Goal: Transaction & Acquisition: Purchase product/service

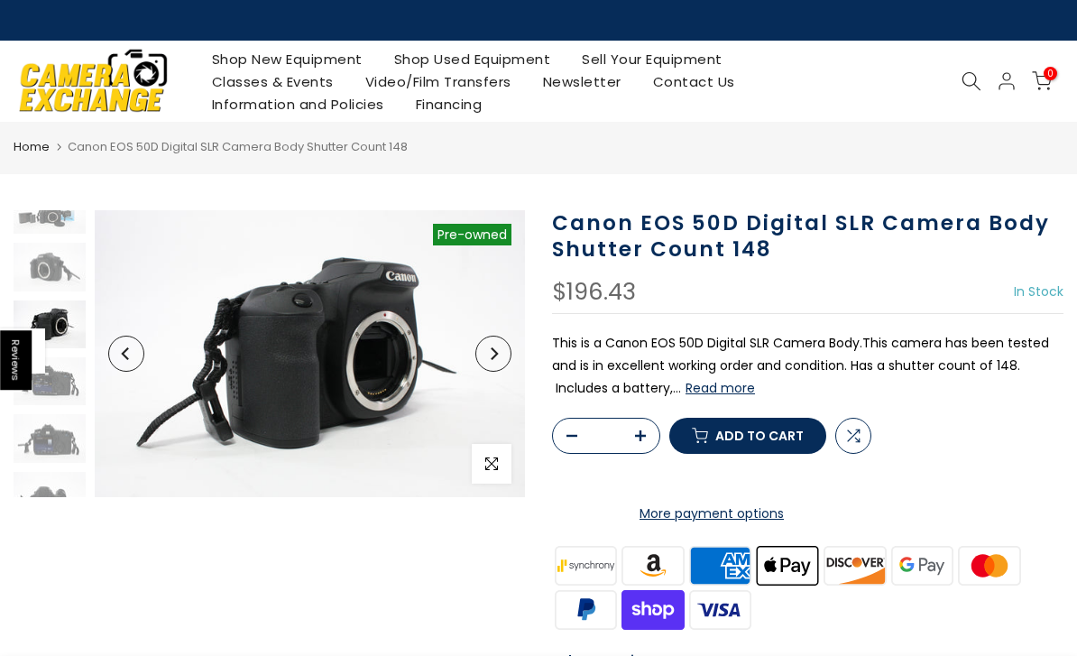
click at [467, 49] on link "Shop Used Equipment" at bounding box center [472, 59] width 189 height 23
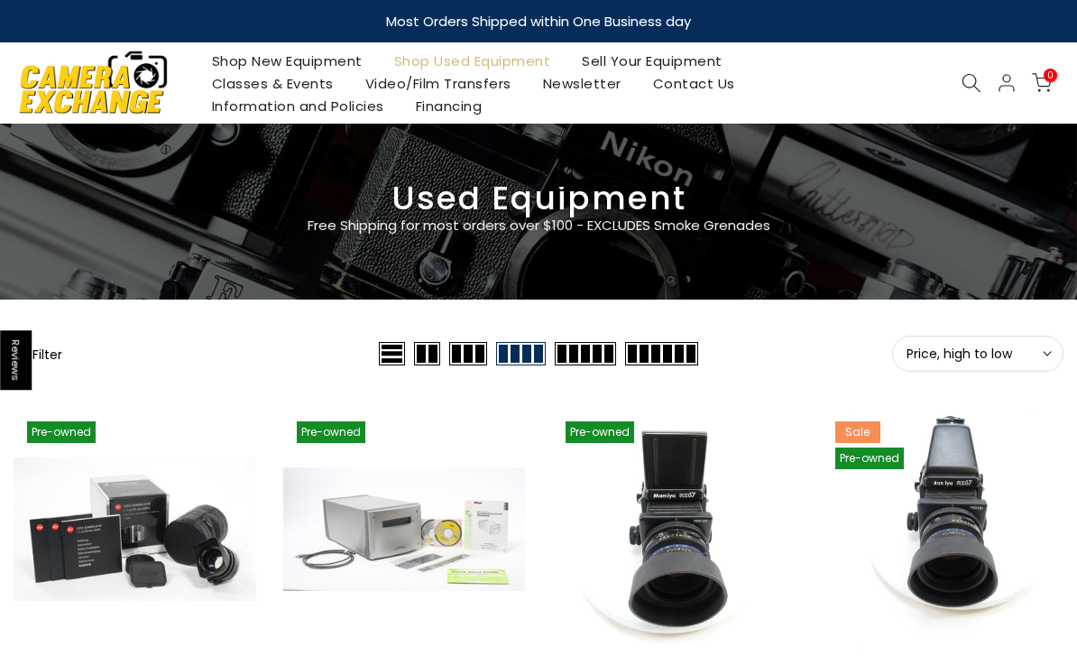
click at [972, 78] on icon at bounding box center [972, 83] width 20 height 20
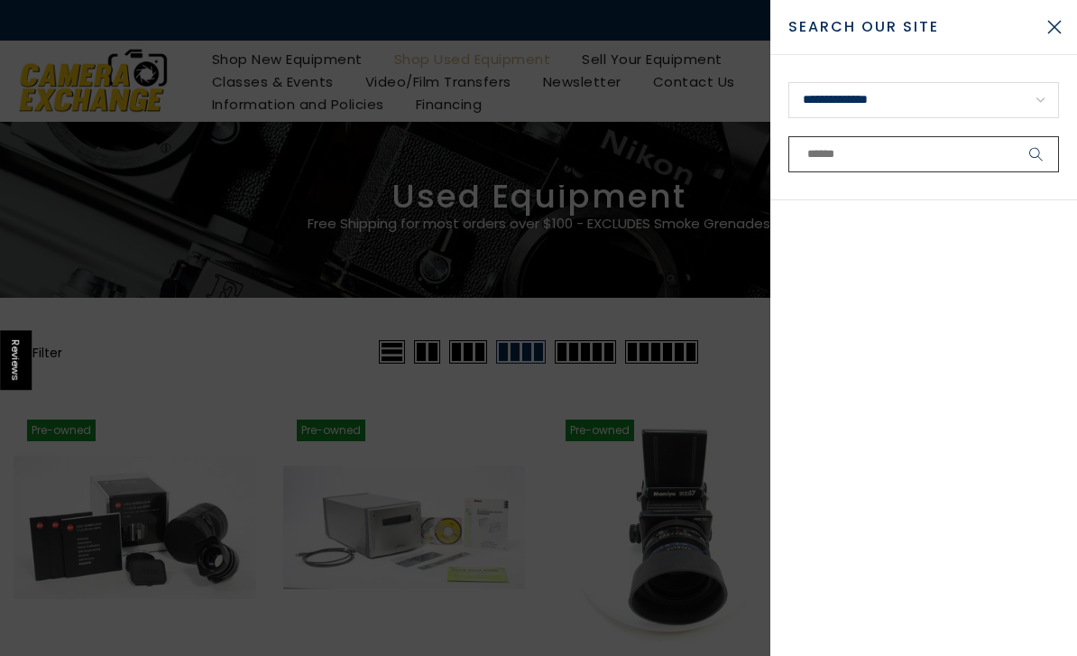
click at [813, 152] on input "text" at bounding box center [923, 154] width 271 height 36
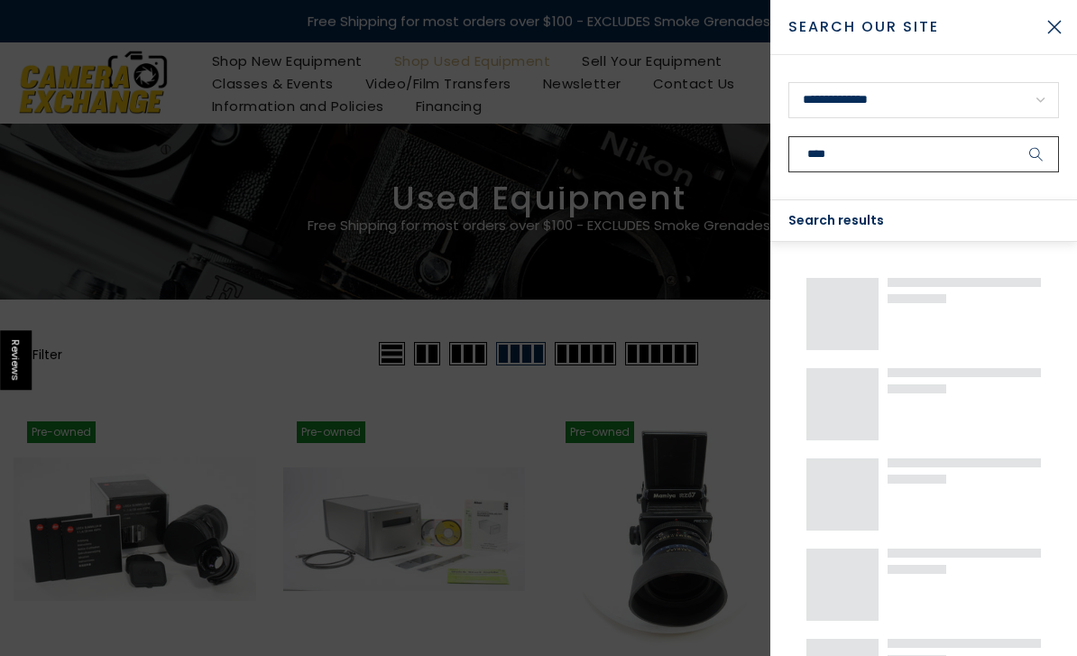
type input "****"
click at [1037, 154] on button "submit" at bounding box center [1036, 154] width 45 height 36
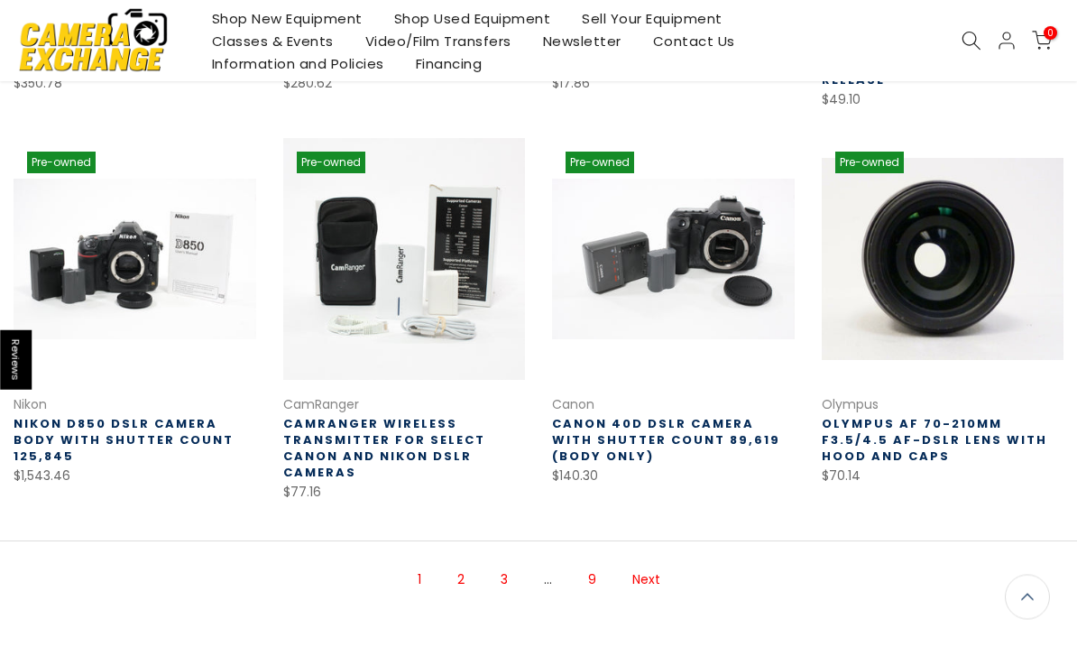
scroll to position [997, 0]
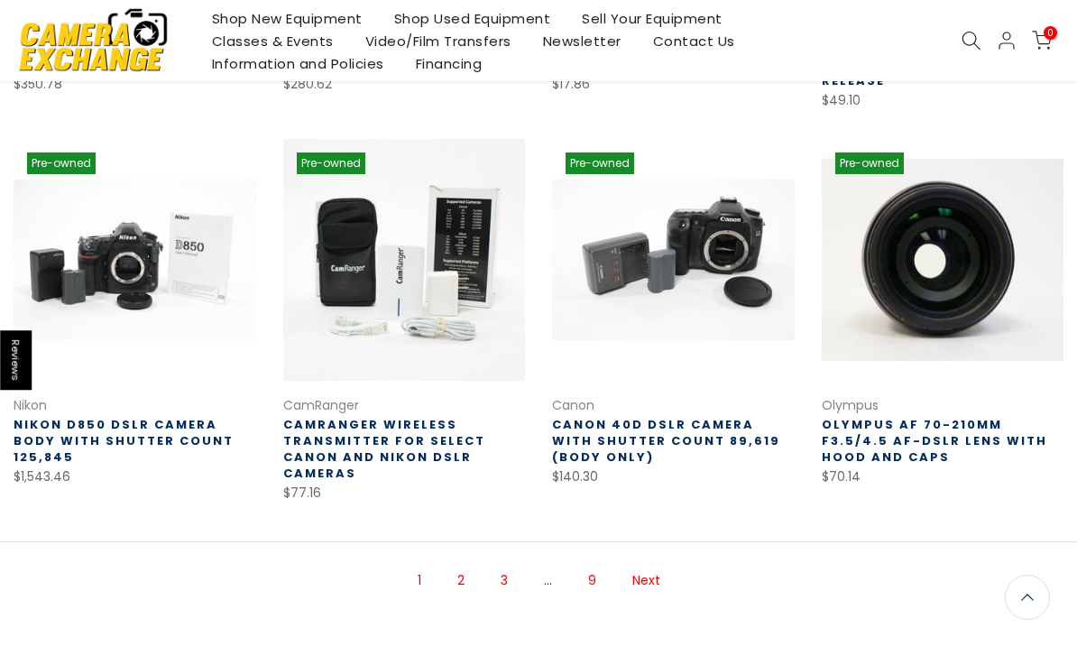
click at [450, 598] on nav "1 2 3 … 9 Next" at bounding box center [538, 584] width 1077 height 84
click at [458, 565] on link "2" at bounding box center [460, 581] width 25 height 32
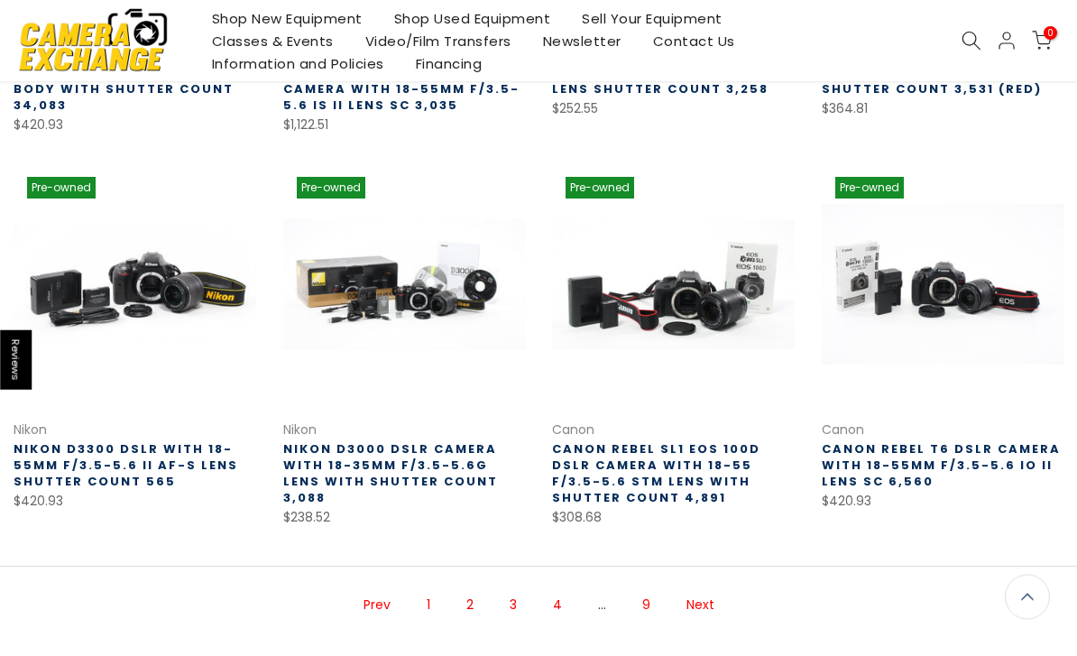
scroll to position [990, 0]
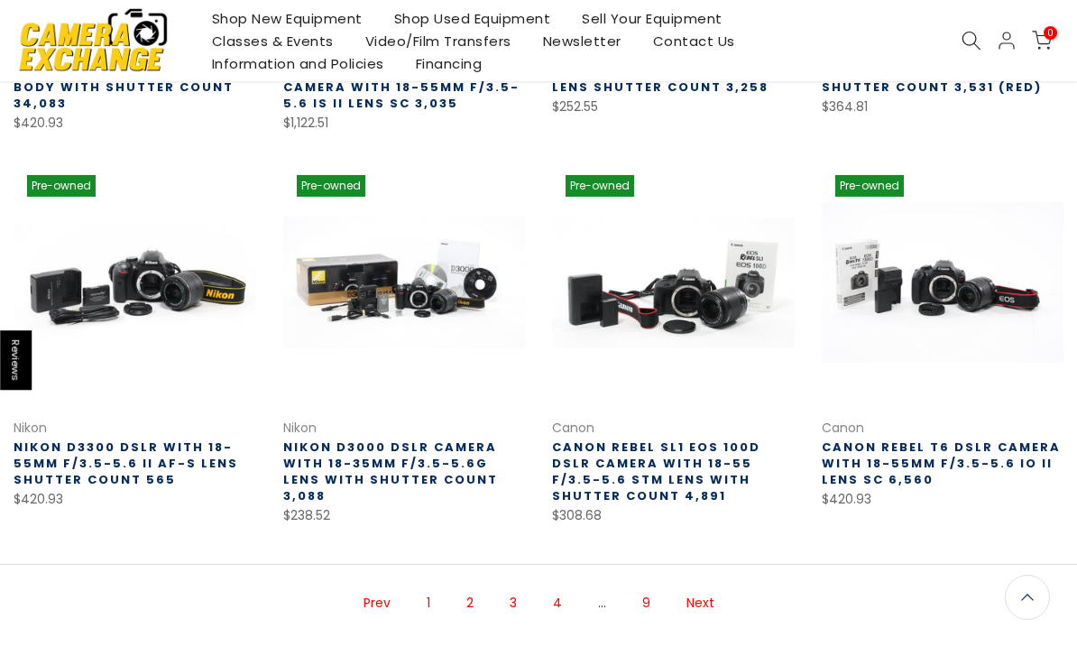
click at [566, 615] on nav "Prev 1 2 3 4 … 9 Next" at bounding box center [538, 607] width 1077 height 84
click at [466, 591] on span "2" at bounding box center [469, 603] width 25 height 32
click at [470, 587] on span "2" at bounding box center [469, 603] width 25 height 32
click at [693, 587] on link "Next" at bounding box center [700, 603] width 46 height 32
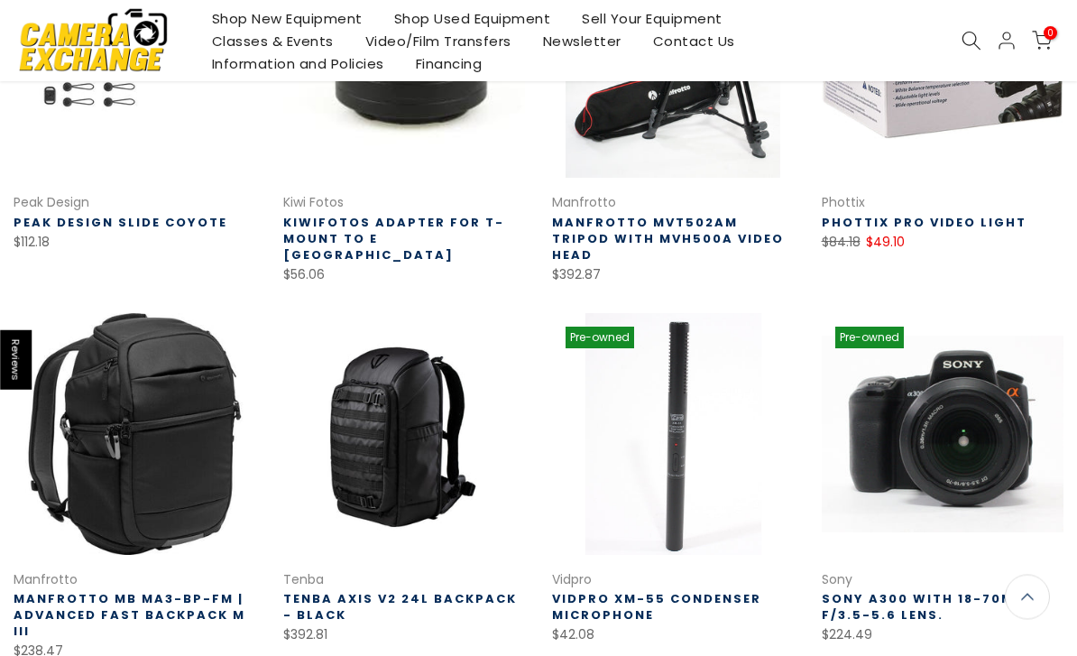
scroll to position [839, 0]
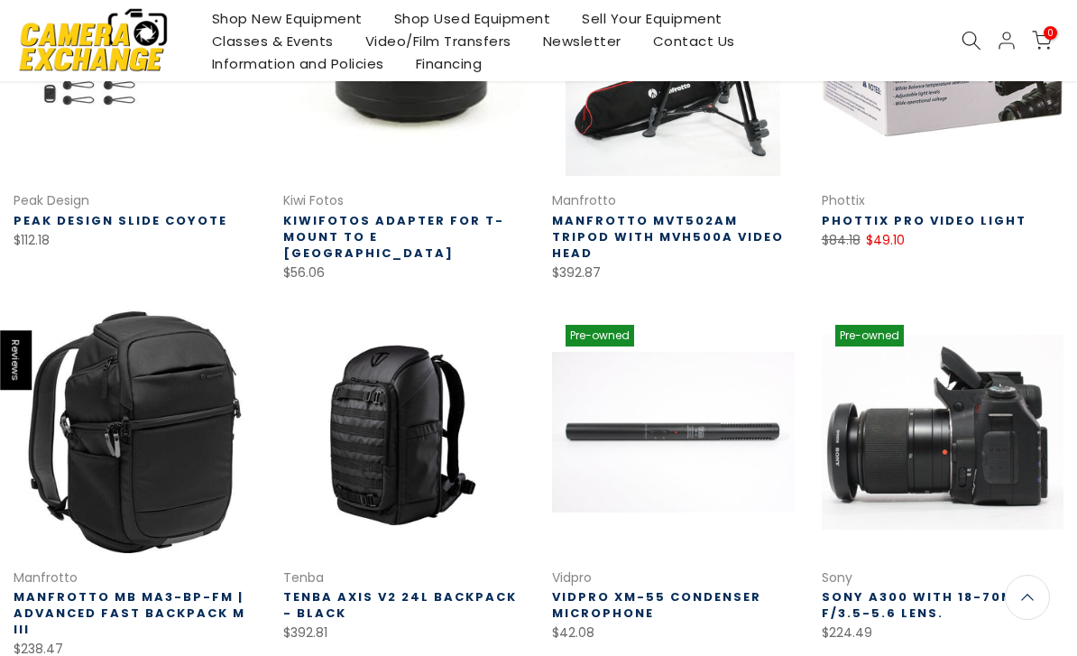
click at [931, 448] on link at bounding box center [943, 432] width 243 height 243
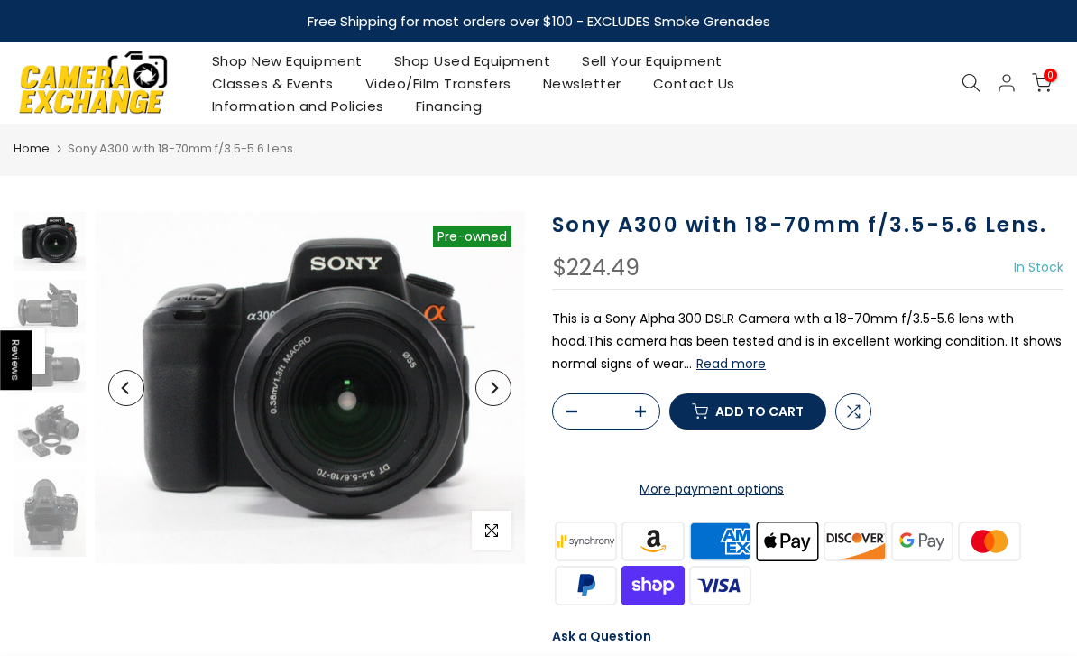
click at [742, 360] on button "Read more" at bounding box center [730, 363] width 69 height 16
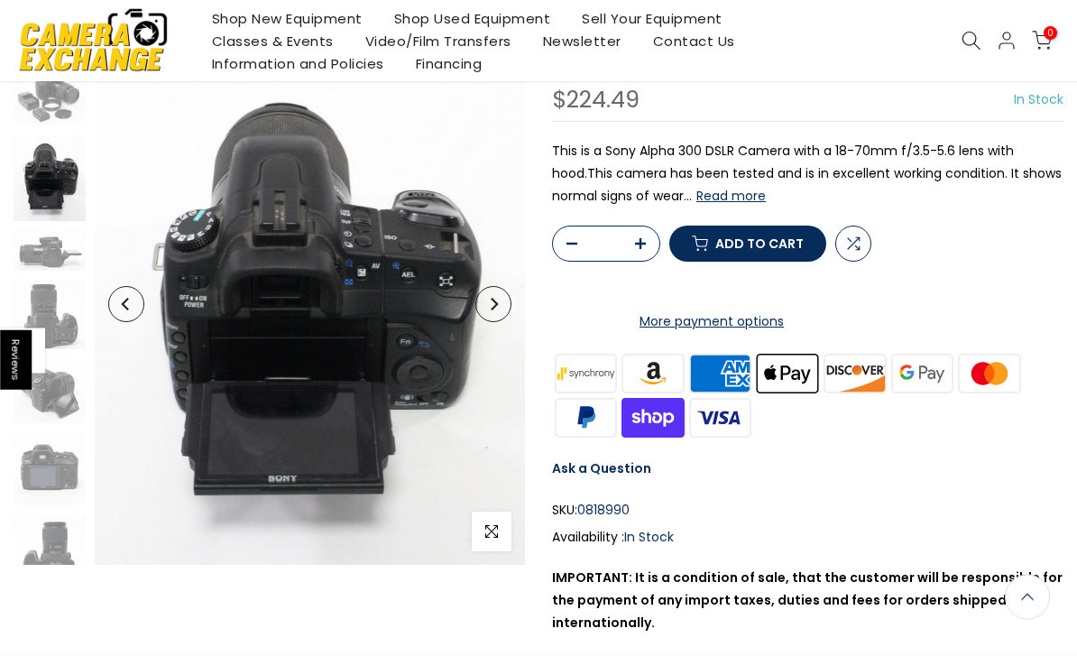
scroll to position [166, 0]
click at [495, 308] on icon "Next" at bounding box center [494, 304] width 7 height 13
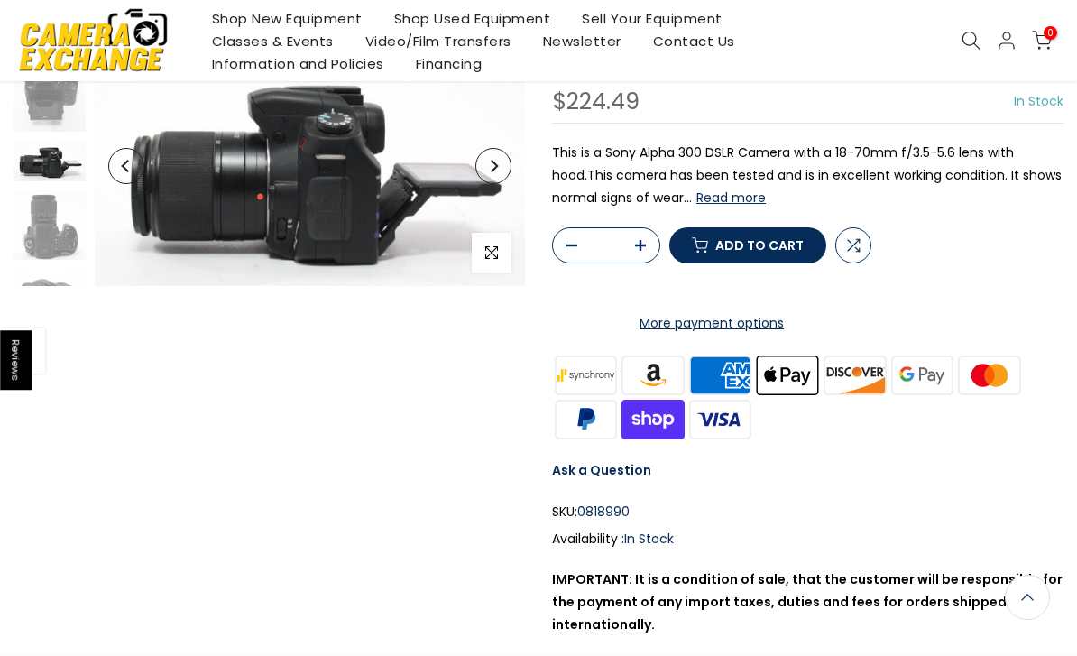
click at [486, 176] on button "Next" at bounding box center [493, 166] width 36 height 36
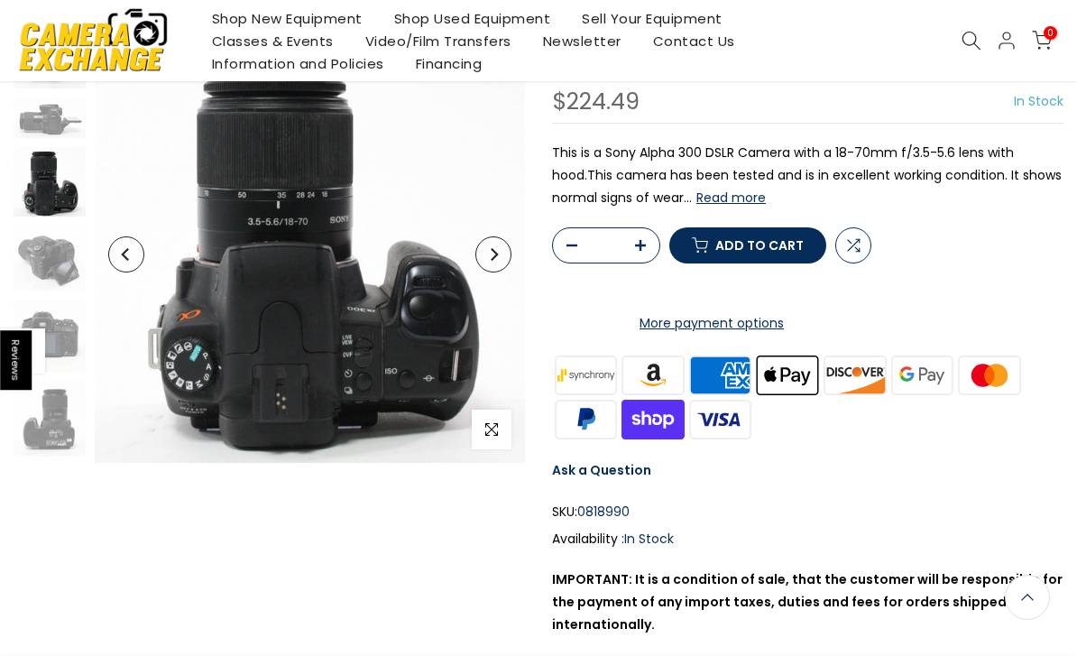
scroll to position [313, 0]
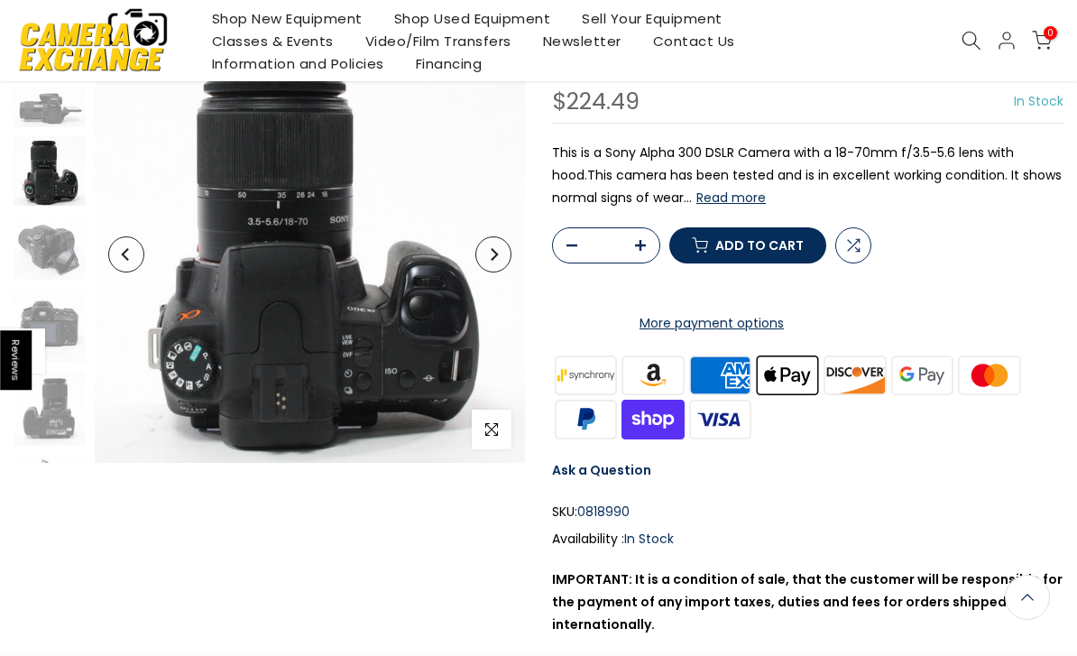
click at [501, 254] on button "Next" at bounding box center [493, 254] width 36 height 36
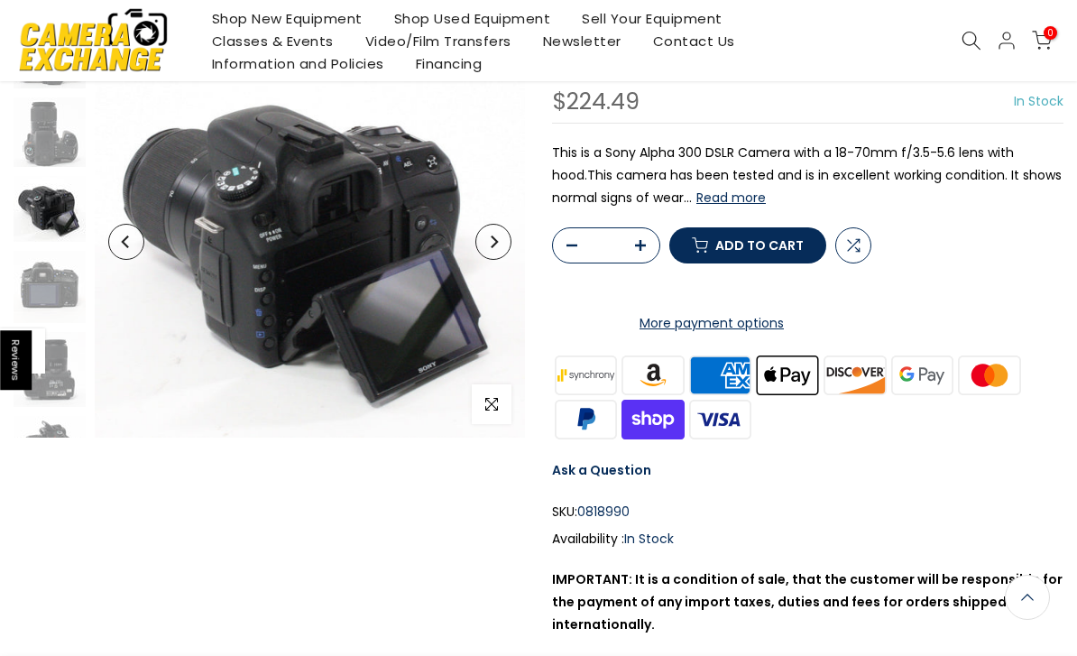
click at [500, 252] on button "Next" at bounding box center [493, 242] width 36 height 36
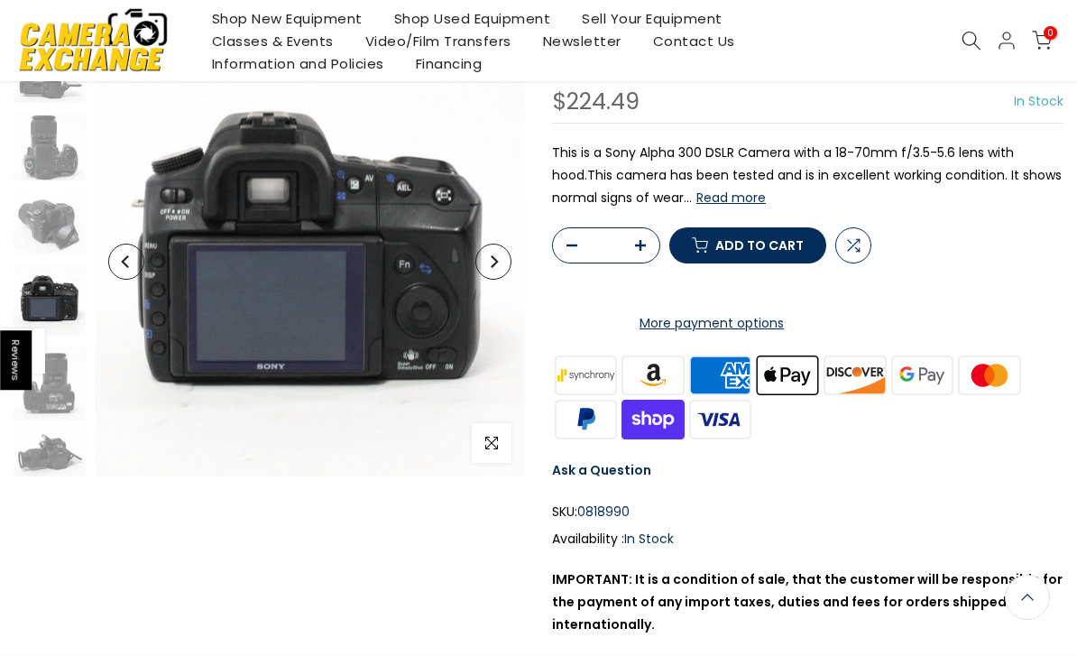
scroll to position [338, 0]
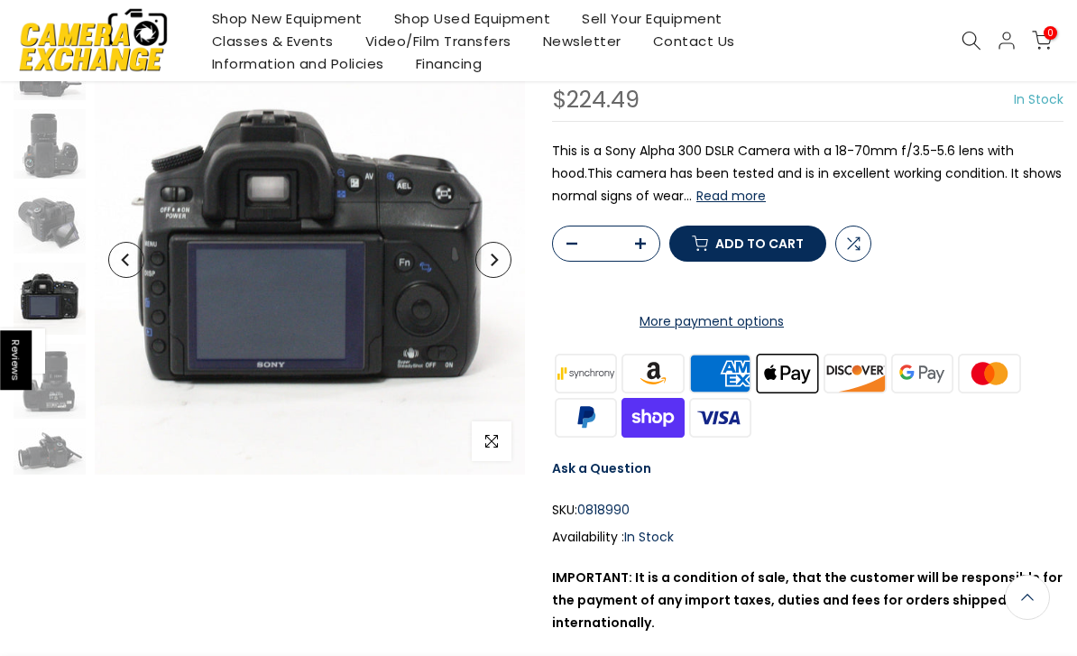
click at [504, 266] on button "Next" at bounding box center [493, 260] width 36 height 36
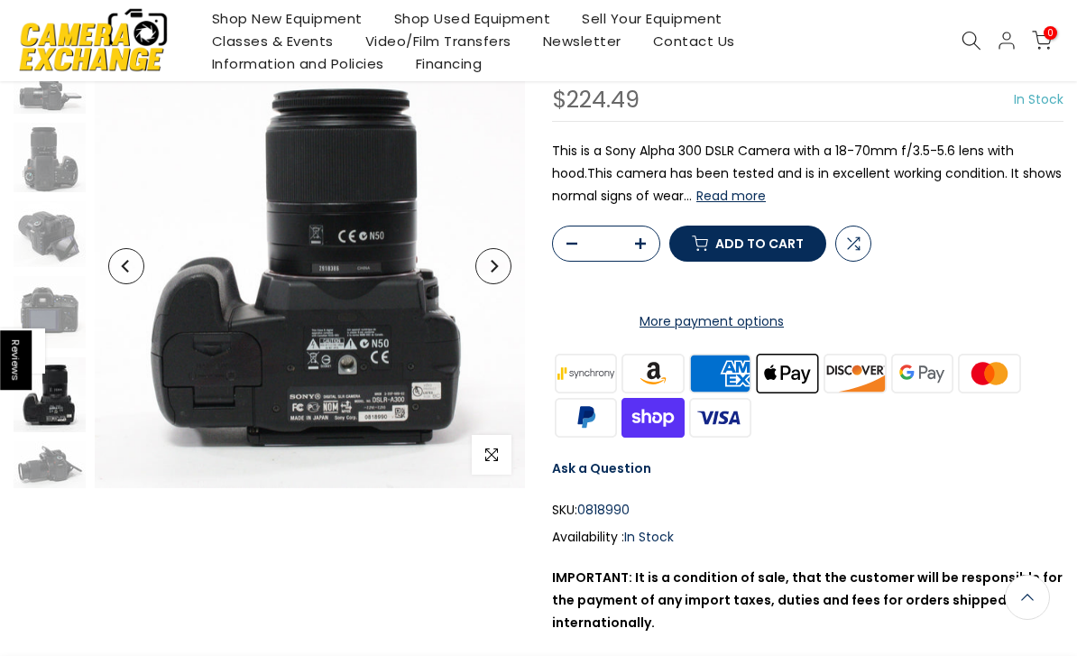
scroll to position [325, 0]
click at [509, 272] on button "Next" at bounding box center [493, 266] width 36 height 36
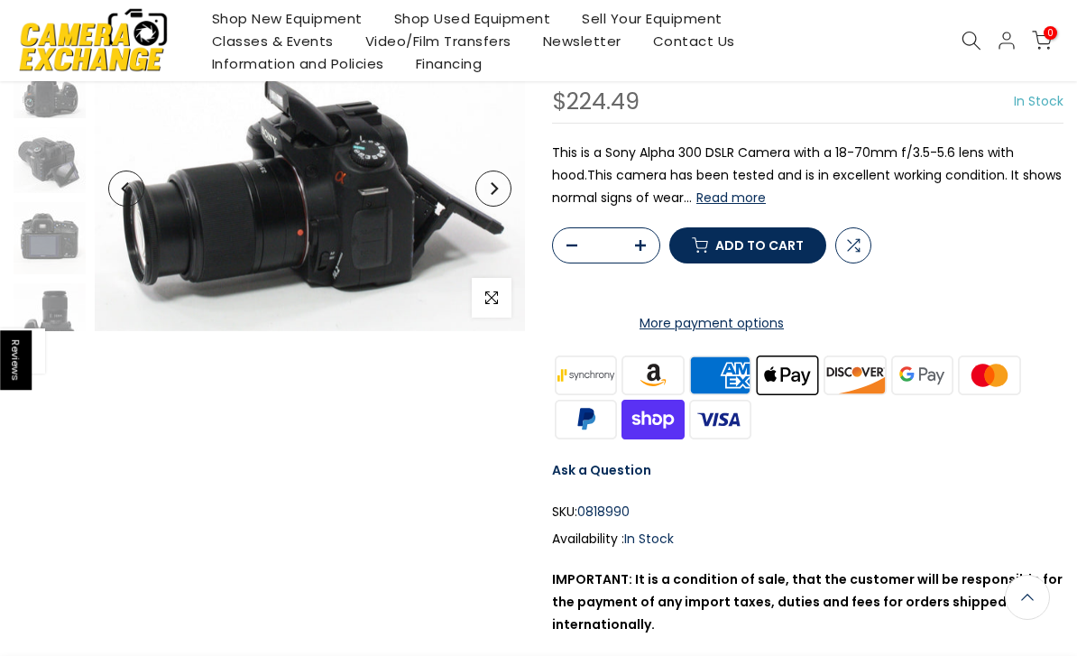
click at [495, 193] on button "Next" at bounding box center [493, 188] width 36 height 36
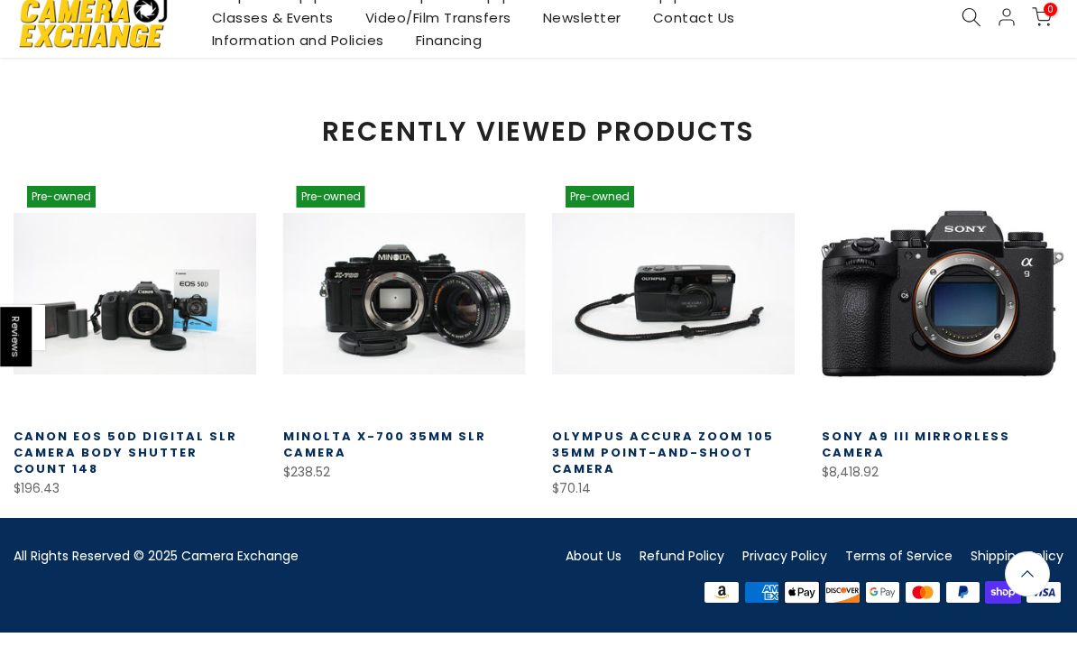
scroll to position [1366, 0]
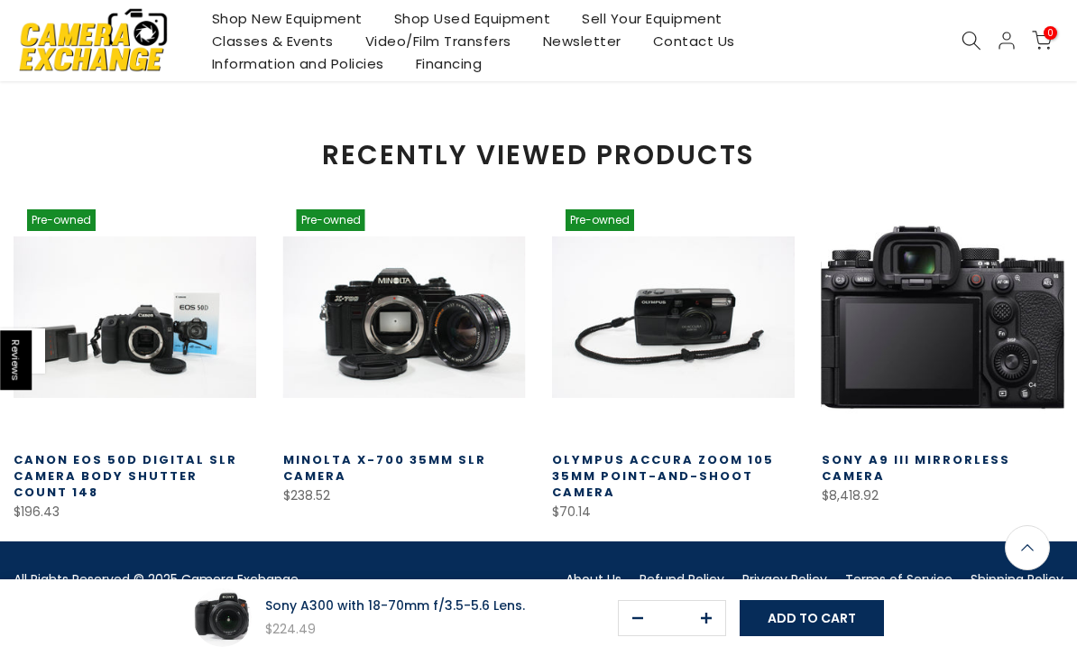
click at [1011, 419] on link at bounding box center [943, 317] width 243 height 243
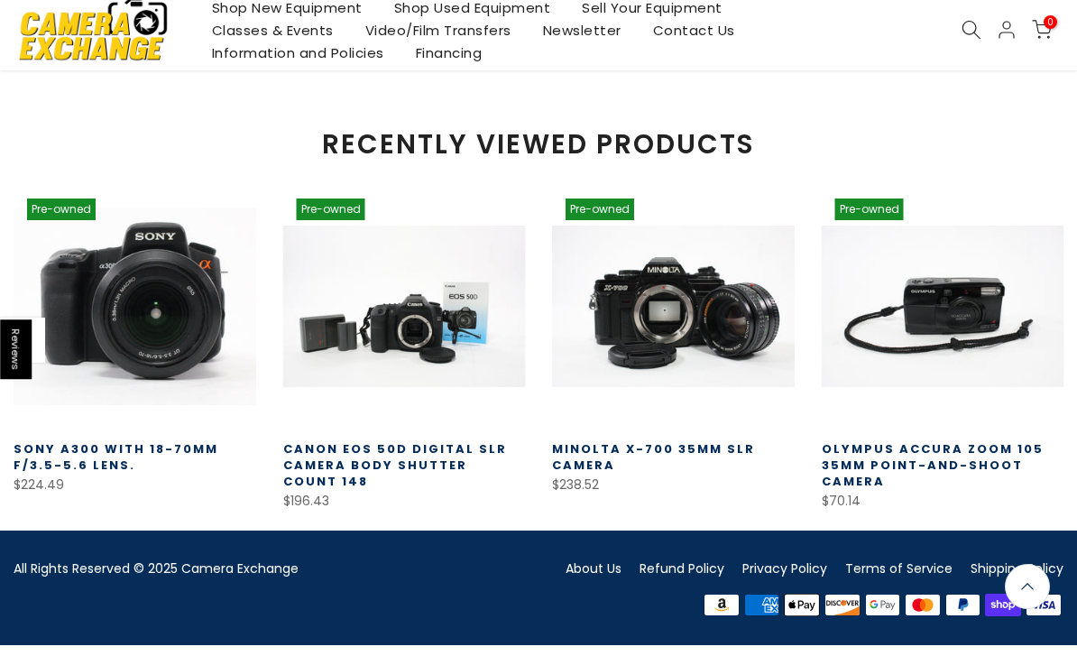
scroll to position [2050, 0]
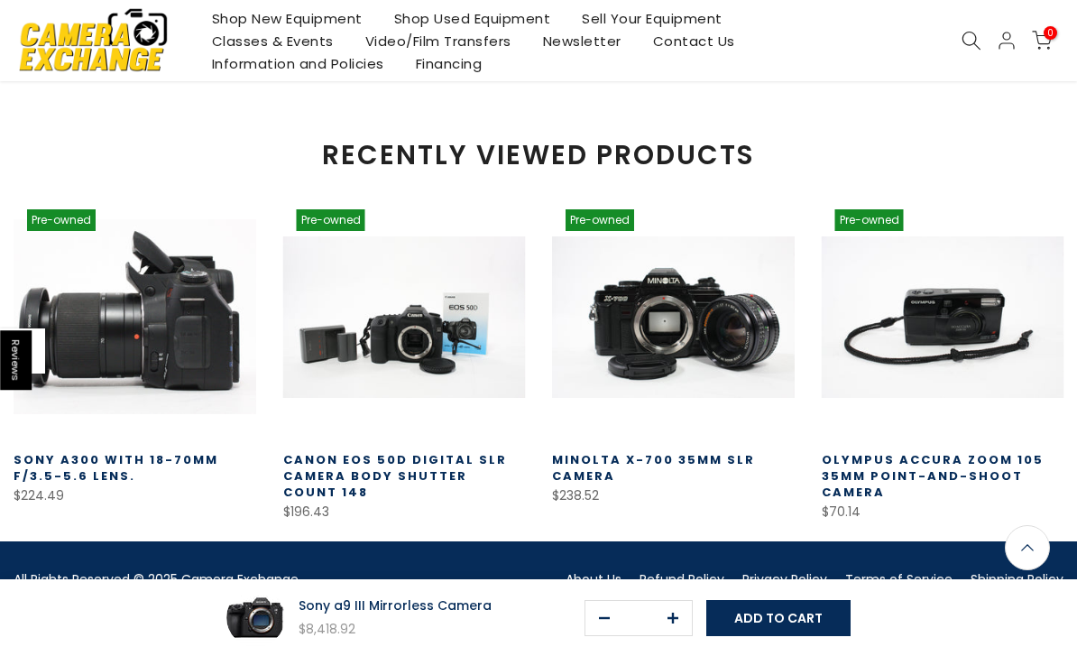
click at [94, 366] on link at bounding box center [135, 317] width 243 height 243
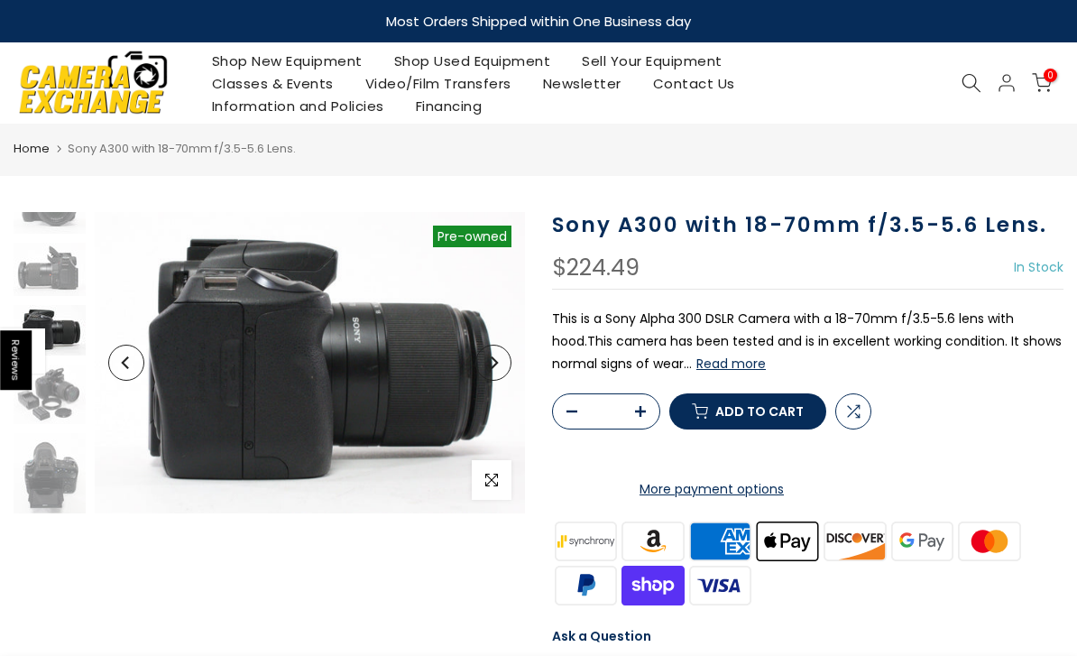
scroll to position [40, 0]
